Goal: Task Accomplishment & Management: Manage account settings

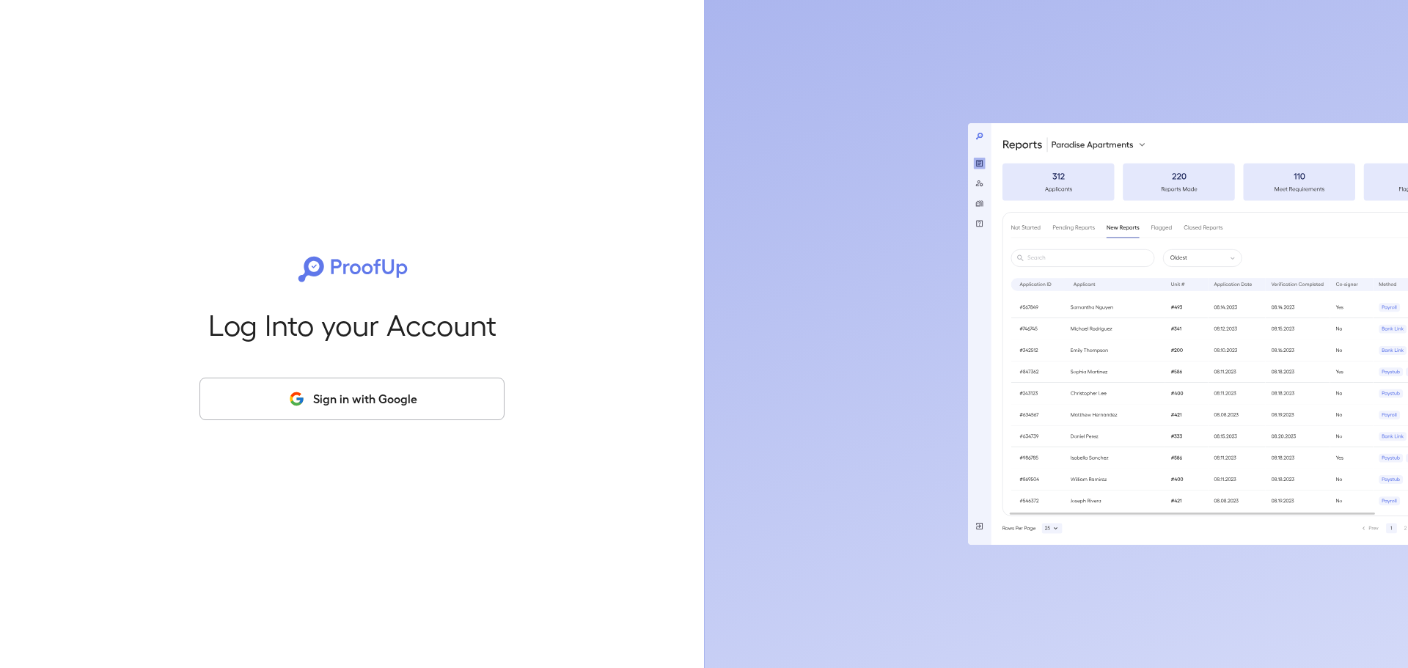
click at [318, 417] on button "Sign in with Google" at bounding box center [351, 399] width 305 height 43
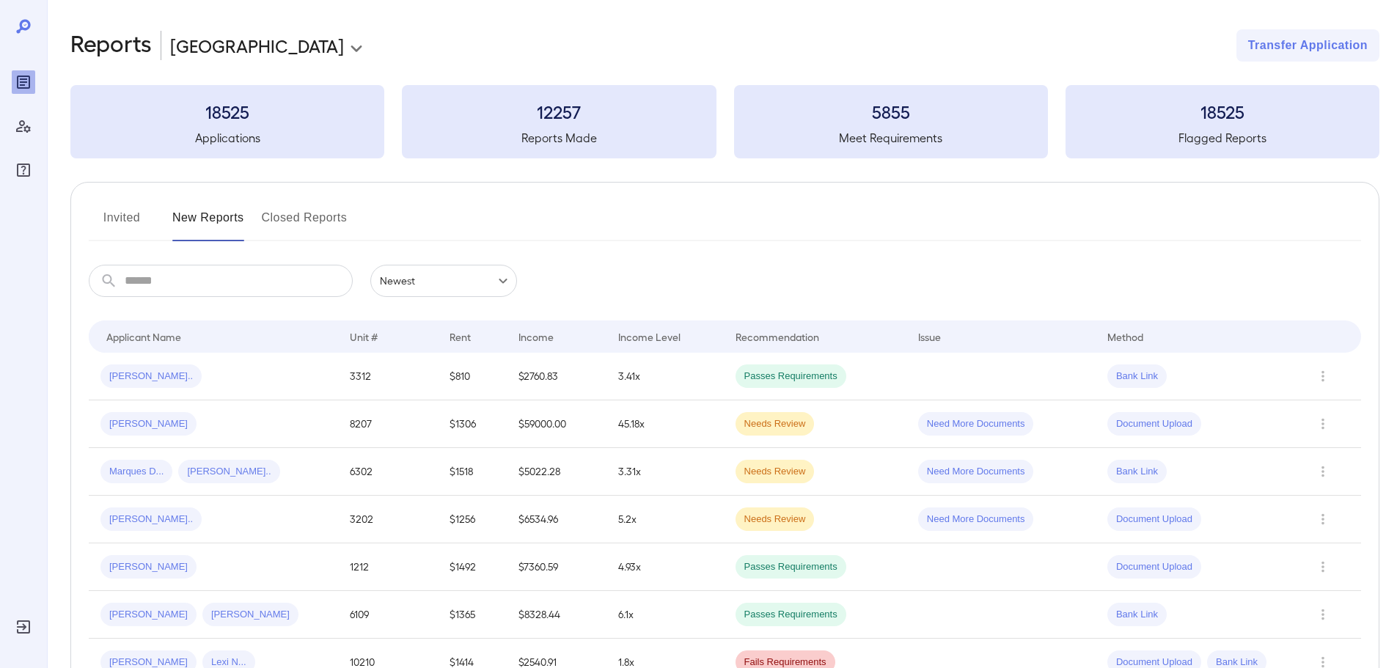
click at [106, 221] on button "Invited" at bounding box center [122, 223] width 66 height 35
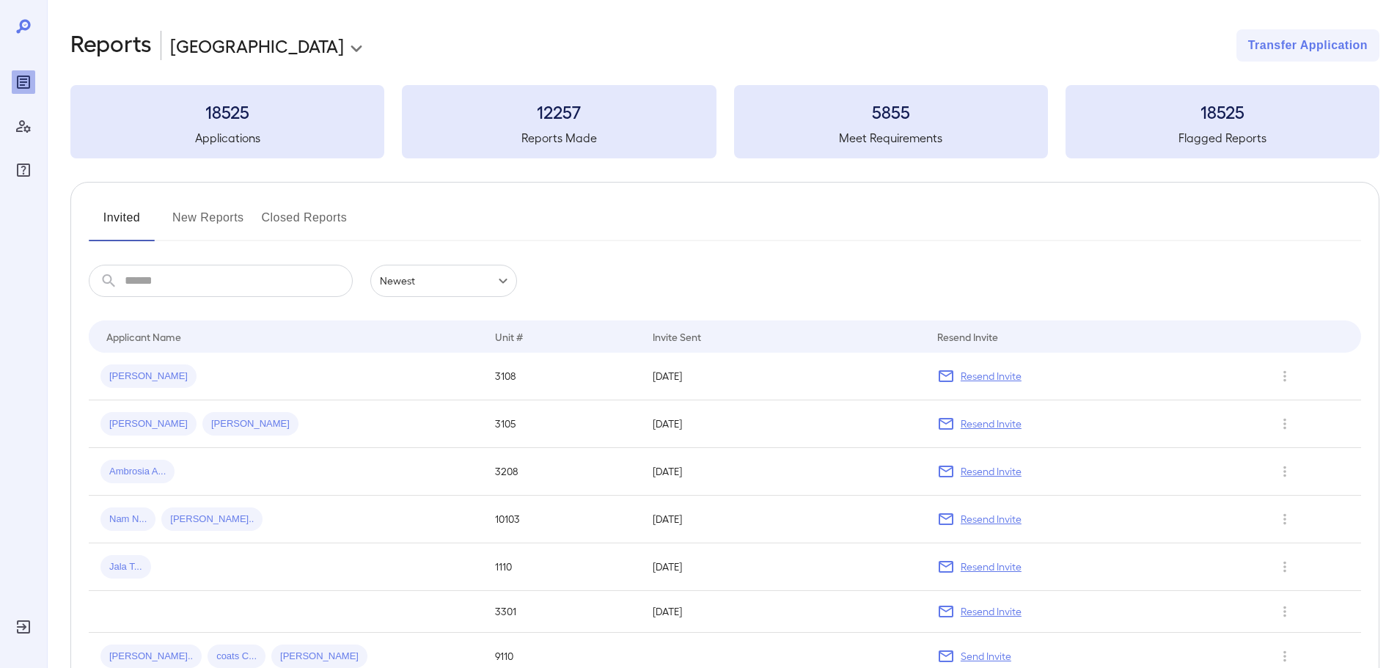
click at [224, 216] on button "New Reports" at bounding box center [208, 223] width 72 height 35
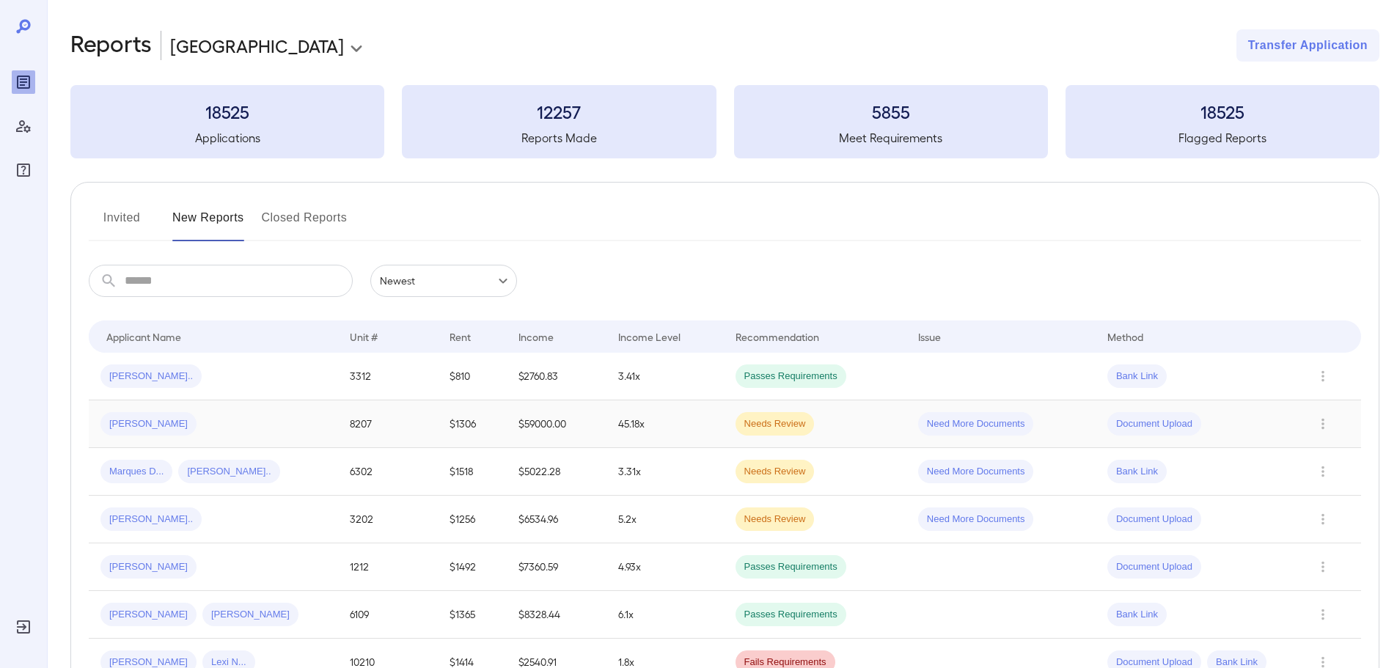
click at [186, 425] on div "[PERSON_NAME]" at bounding box center [213, 423] width 226 height 23
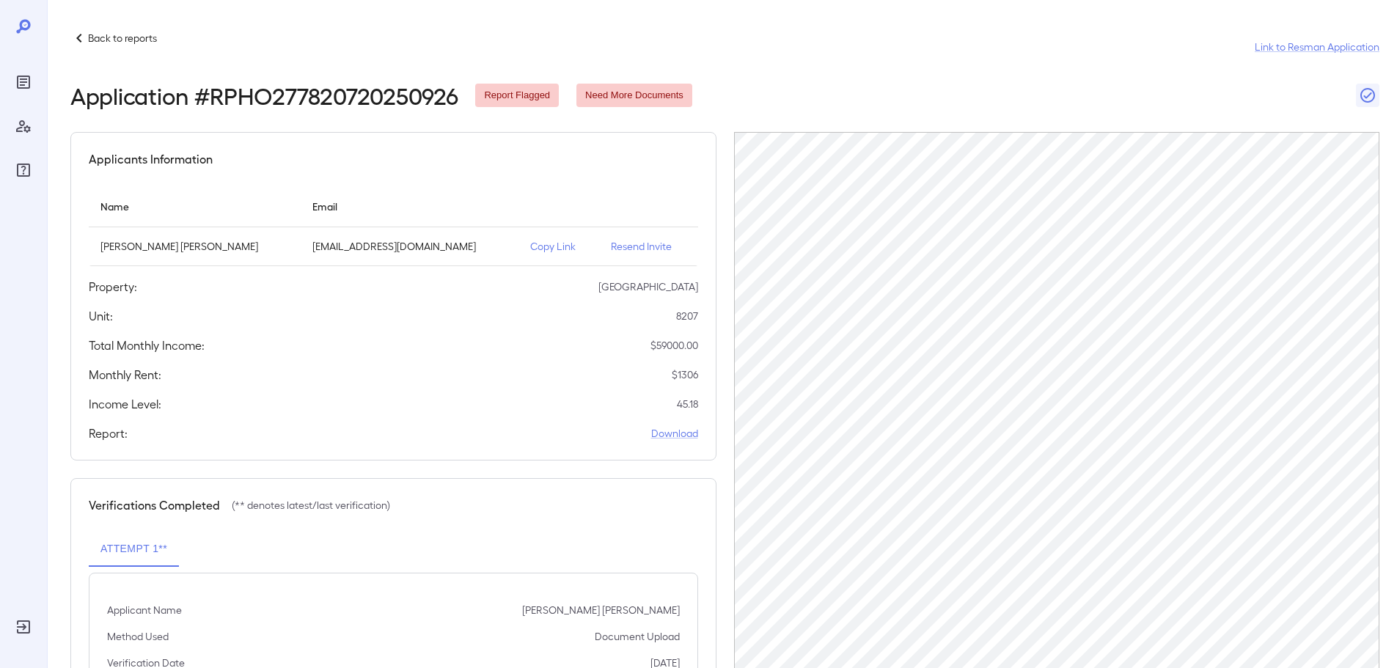
click at [78, 38] on icon at bounding box center [79, 38] width 18 height 18
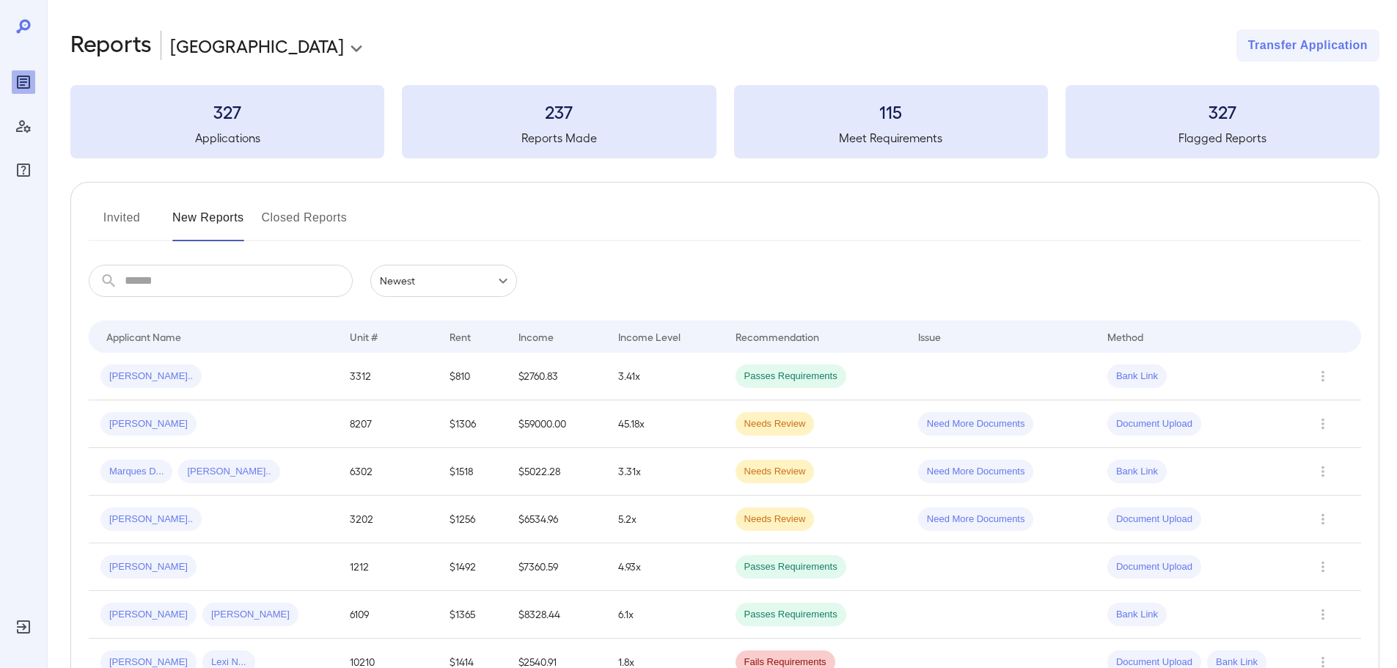
click at [133, 225] on button "Invited" at bounding box center [122, 223] width 66 height 35
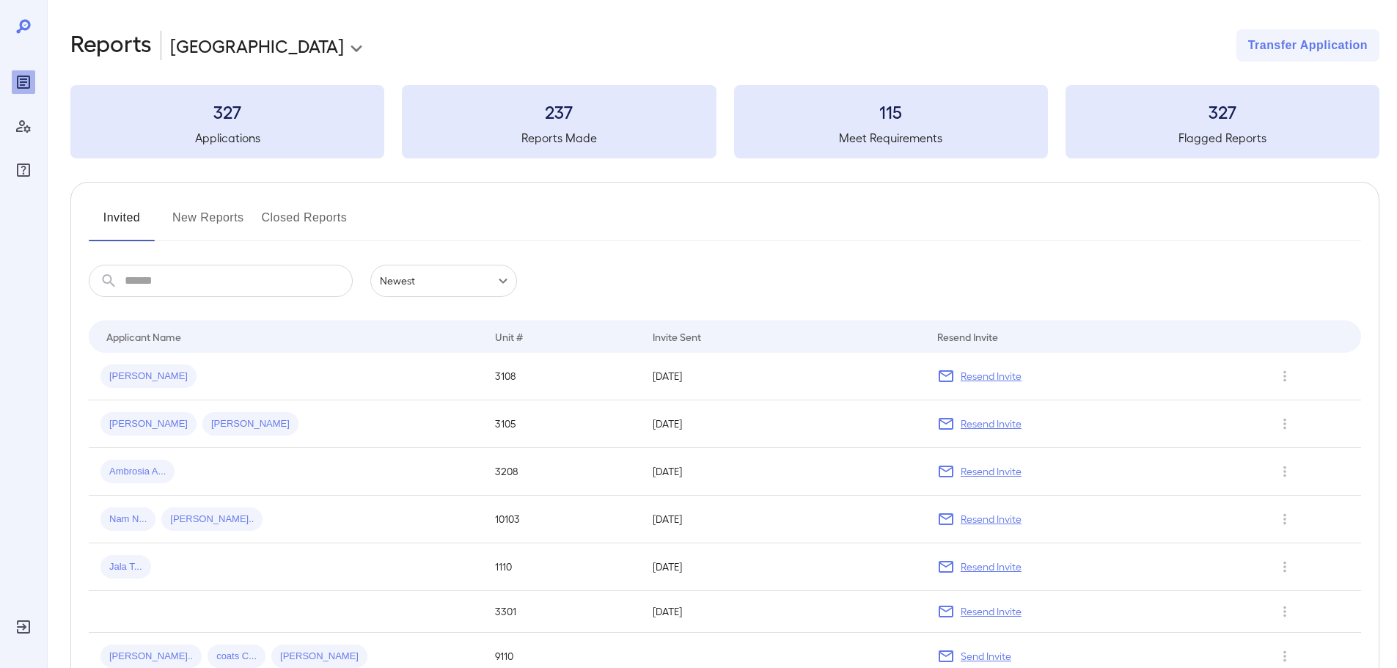
click at [200, 217] on button "New Reports" at bounding box center [208, 223] width 72 height 35
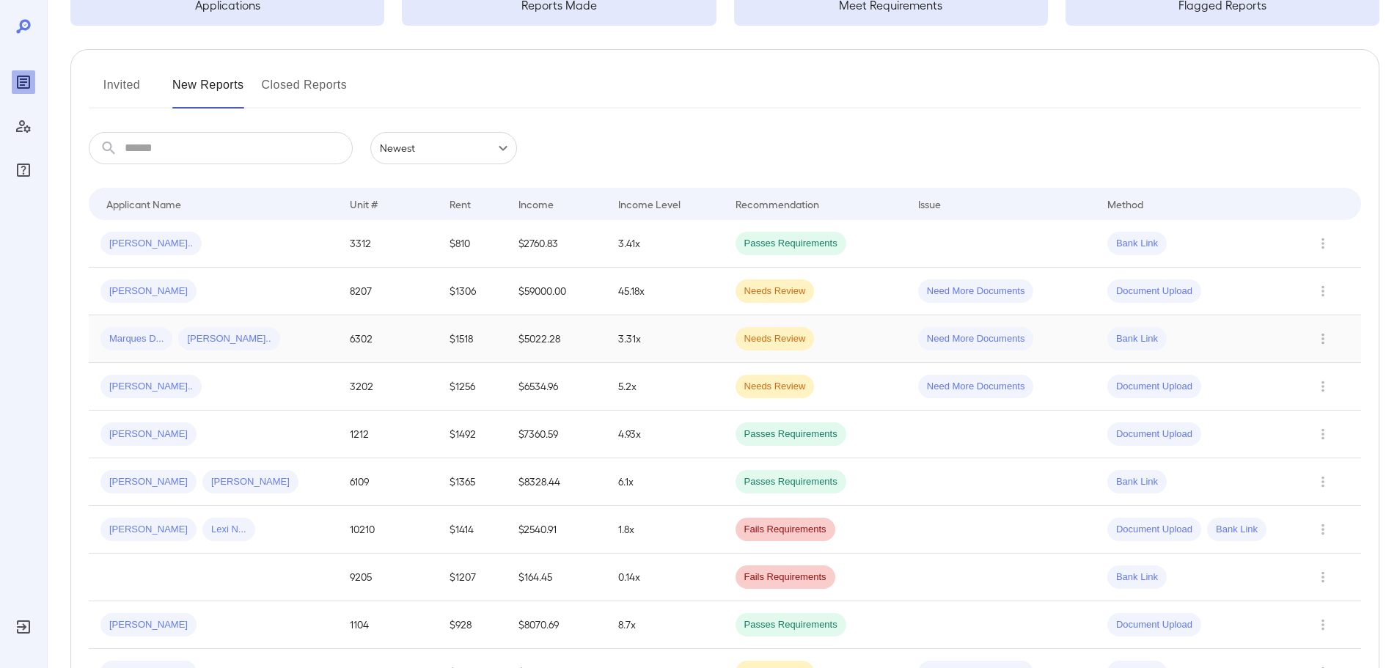
scroll to position [220, 0]
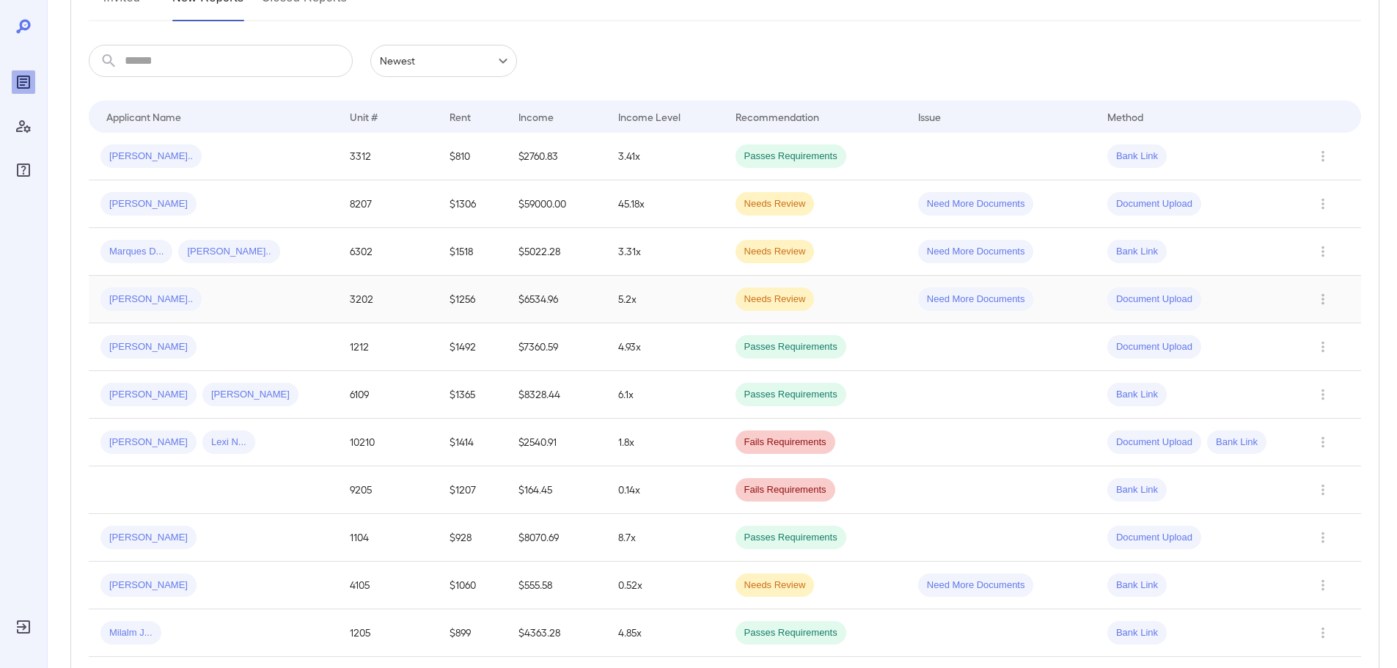
click at [246, 307] on div "[PERSON_NAME].." at bounding box center [213, 299] width 226 height 23
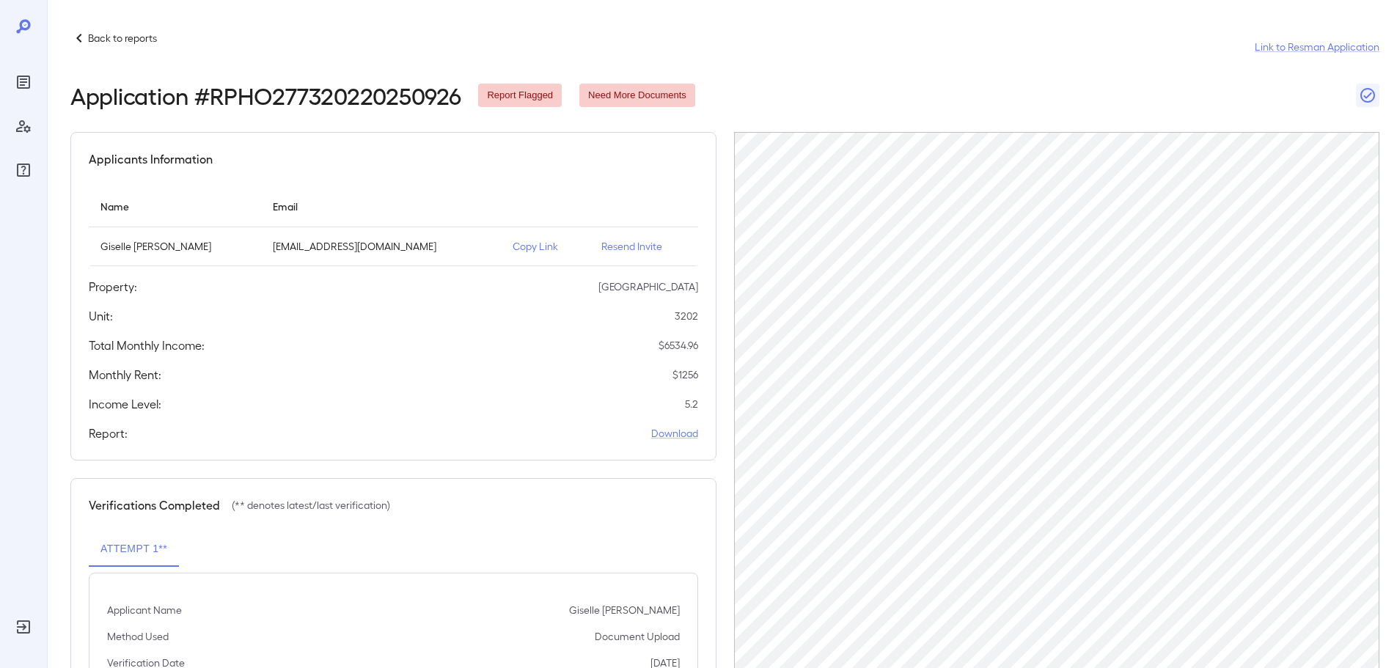
click at [610, 246] on p "Resend Invite" at bounding box center [643, 246] width 85 height 15
click at [873, 62] on div "Back to reports Link to Resman Application" at bounding box center [724, 46] width 1309 height 35
